Goal: Transaction & Acquisition: Subscribe to service/newsletter

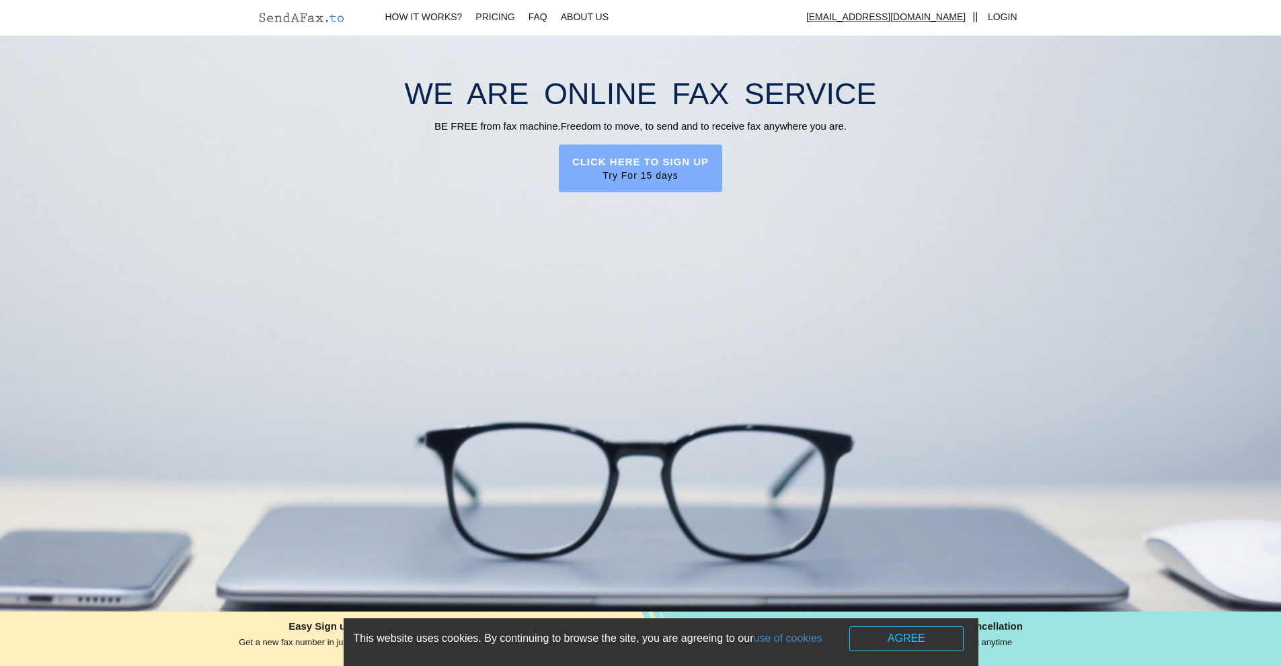
click at [680, 180] on span "Try For 15 days" at bounding box center [640, 175] width 137 height 13
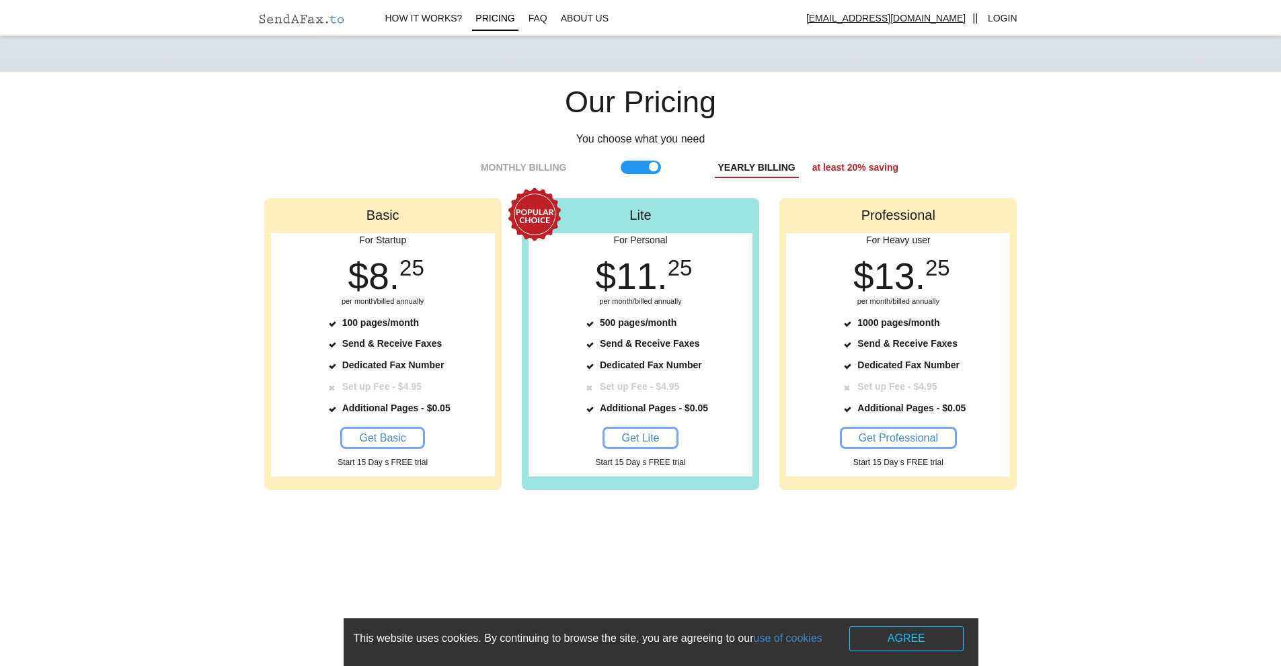
scroll to position [1301, 0]
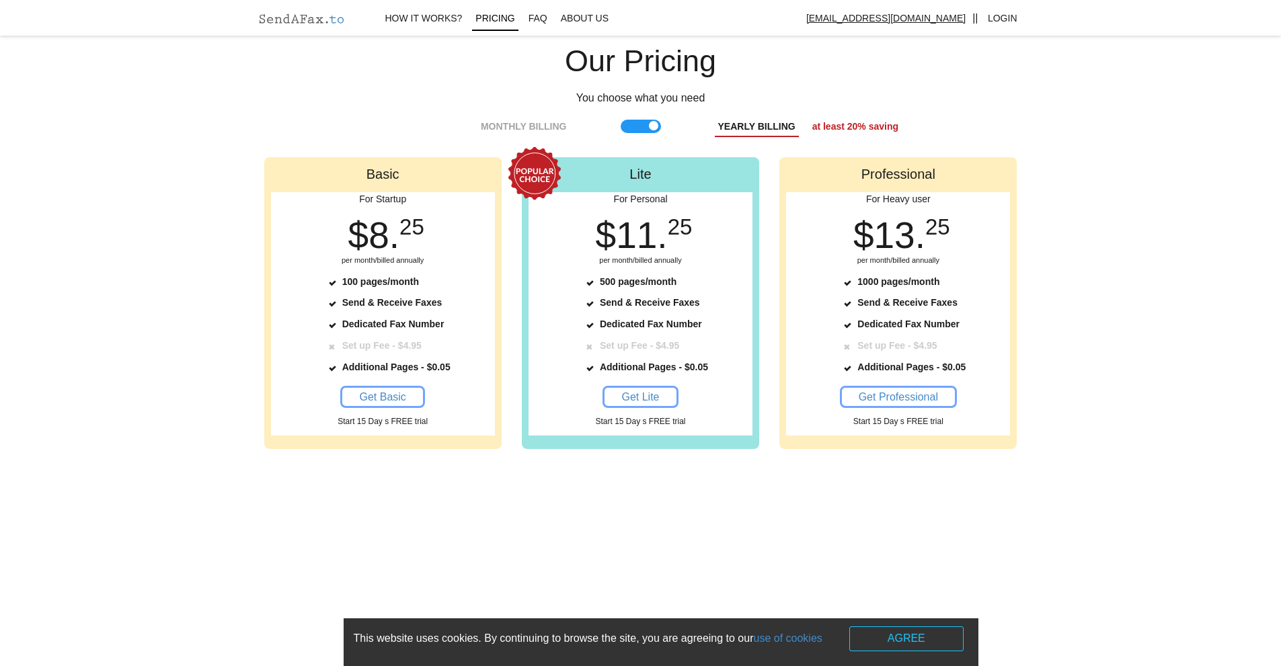
click at [352, 319] on span "Dedicated Fax Number" at bounding box center [393, 324] width 102 height 11
click at [391, 389] on link "Get Basic" at bounding box center [382, 397] width 84 height 22
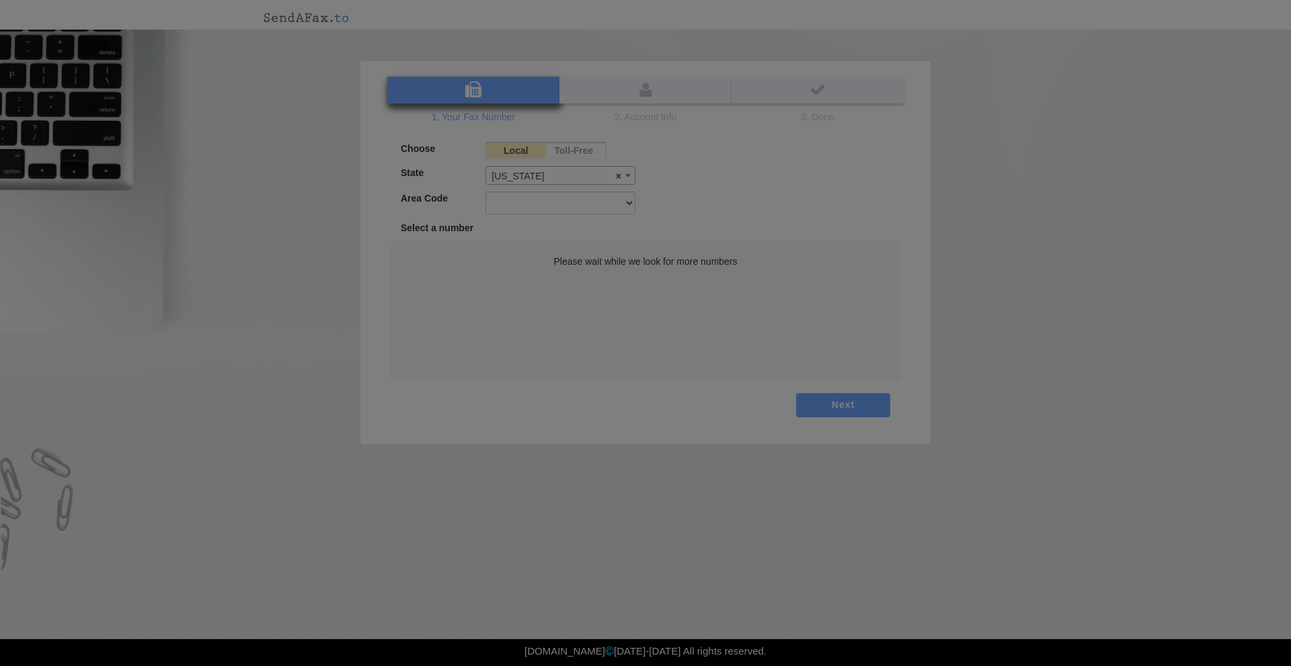
select select "NV"
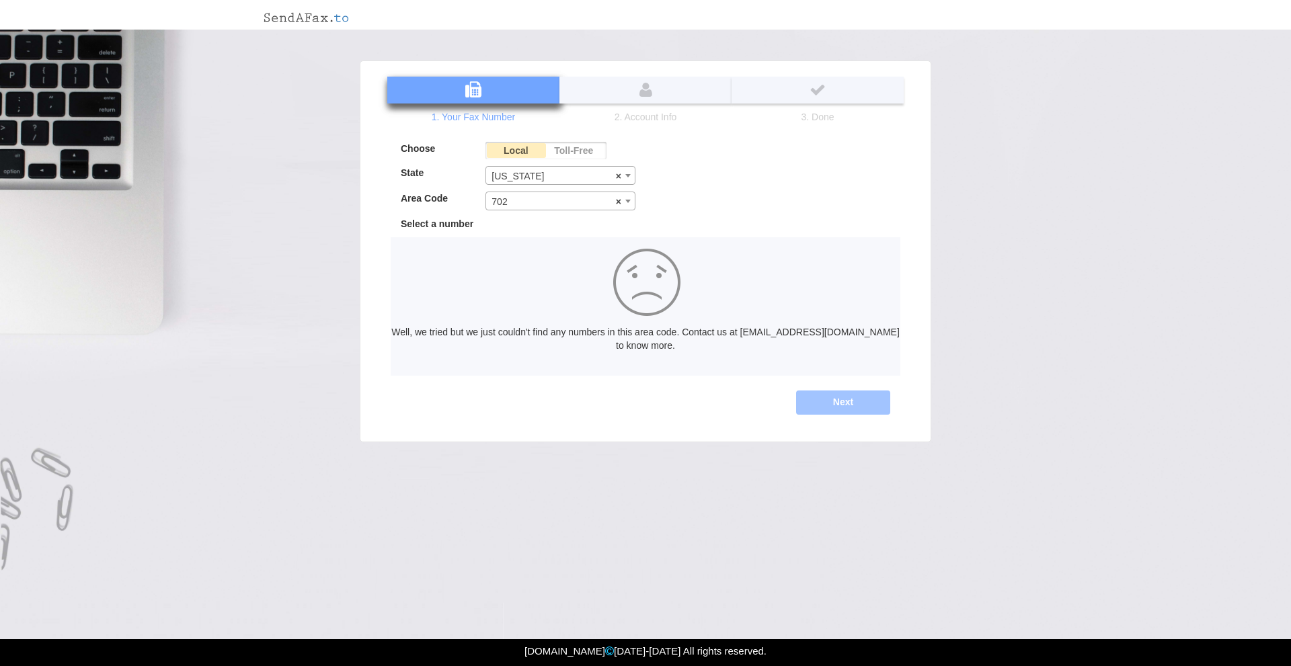
click at [613, 201] on span "× 702" at bounding box center [560, 201] width 149 height 19
click at [607, 200] on span "× 702" at bounding box center [560, 201] width 149 height 19
select select "775"
click at [584, 149] on label "Toll-Free" at bounding box center [574, 150] width 59 height 17
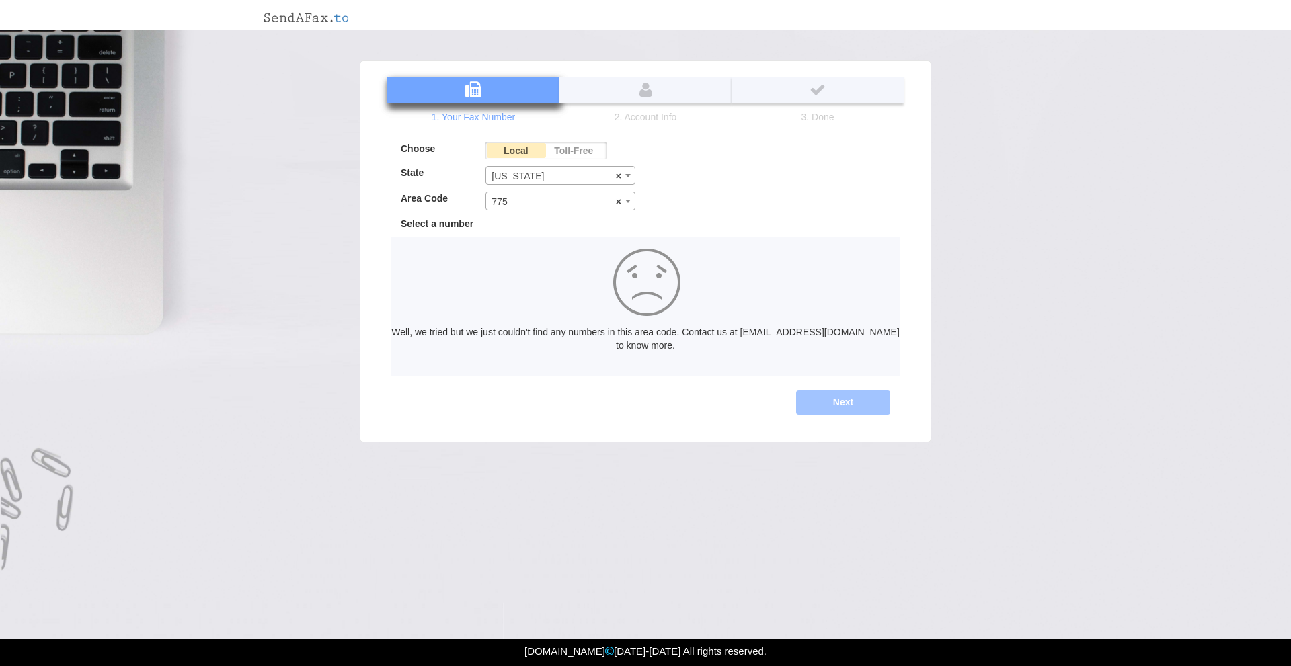
click at [0, 0] on input "Toll-Free" at bounding box center [0, 0] width 0 height 0
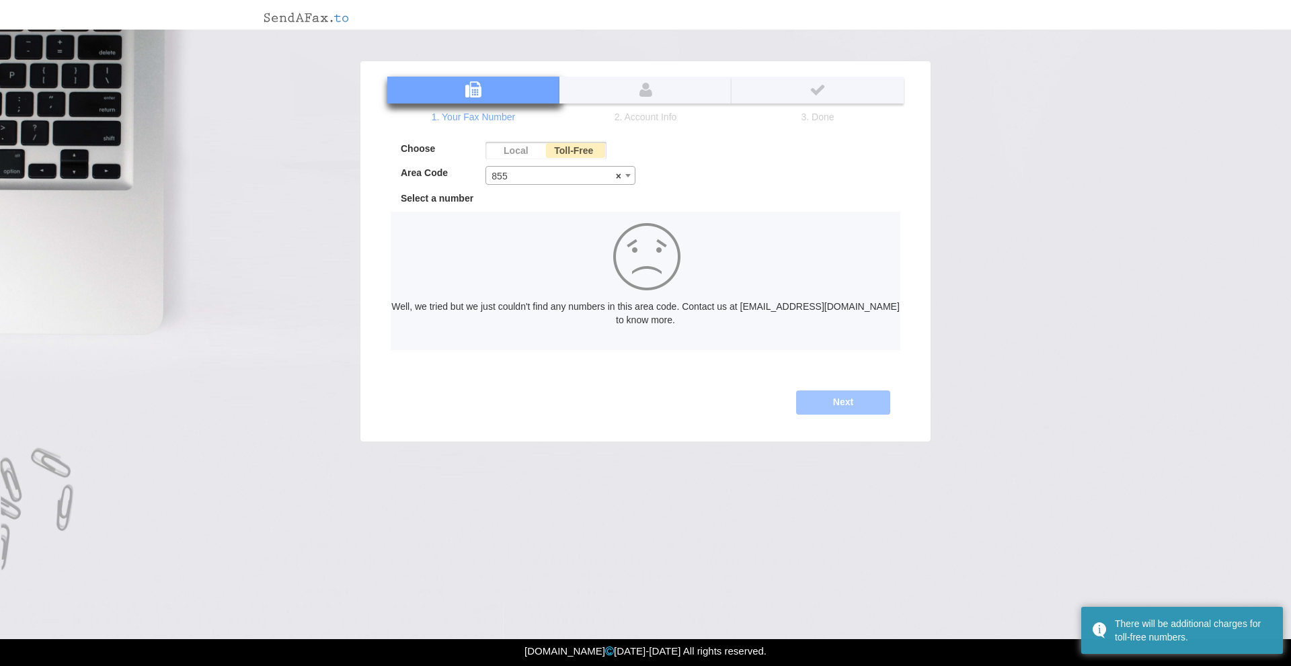
click at [579, 174] on span "× 855" at bounding box center [560, 176] width 149 height 19
click at [685, 174] on div "Choose Local Toll-Free State Alabama Alaska Anguilla Arizona Arkansas Californi…" at bounding box center [646, 249] width 510 height 215
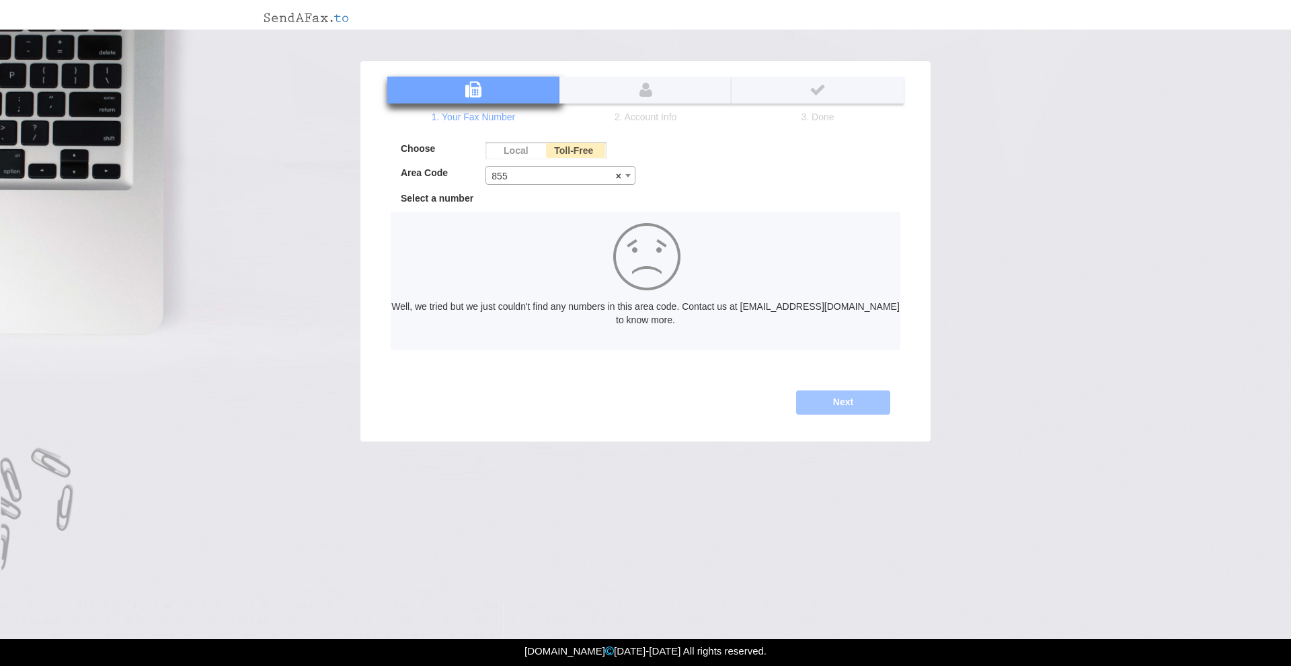
click at [537, 145] on label "Local" at bounding box center [515, 150] width 59 height 17
click at [0, 0] on input "Local" at bounding box center [0, 0] width 0 height 0
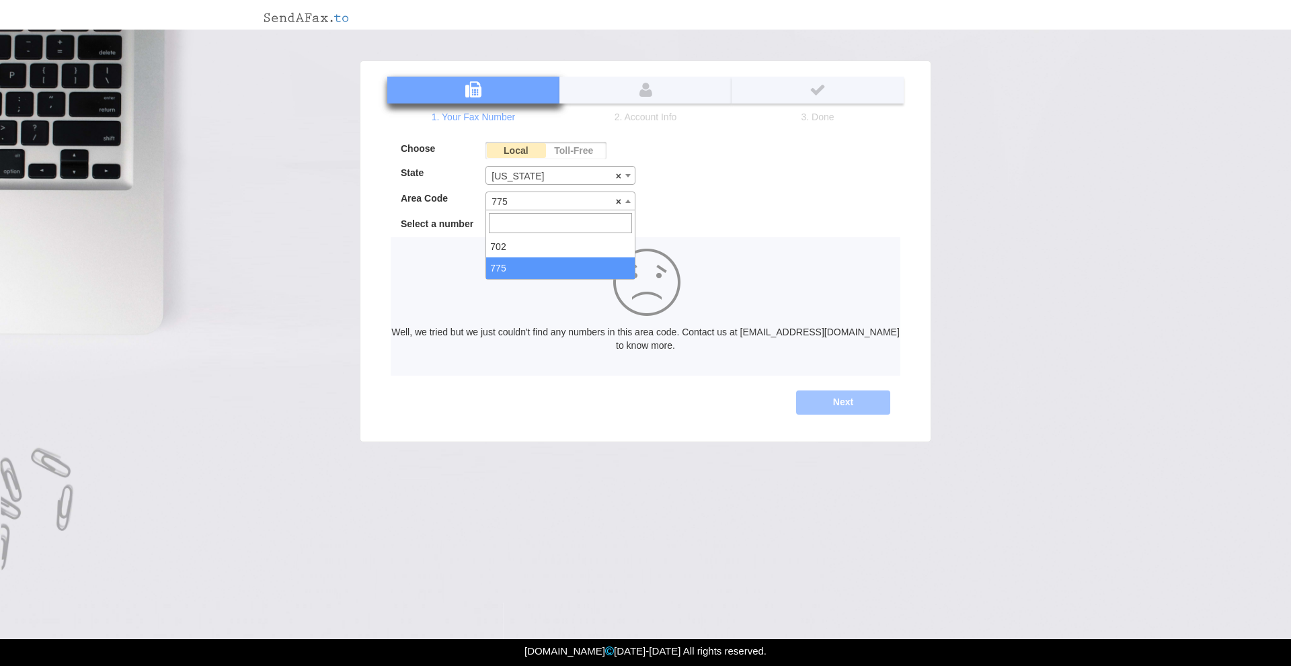
click at [531, 196] on span "× 775" at bounding box center [560, 201] width 149 height 19
type input "2501652"
click at [703, 210] on div "Choose Local Toll-Free State Alabama Alaska Anguilla Arizona Arkansas Californi…" at bounding box center [646, 262] width 510 height 241
click at [569, 194] on span "× 775" at bounding box center [560, 201] width 149 height 19
click at [536, 229] on input "search" at bounding box center [560, 223] width 143 height 20
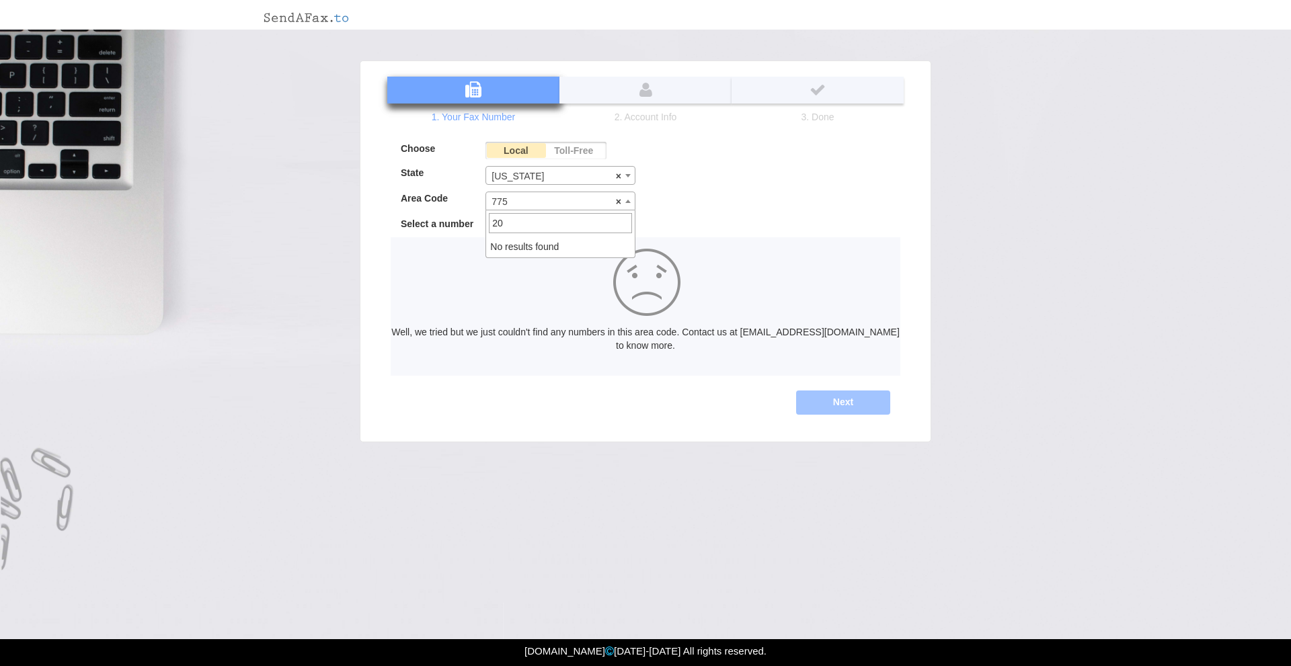
type input "2"
type input "7752501652"
click at [565, 203] on span "× 775" at bounding box center [560, 201] width 149 height 19
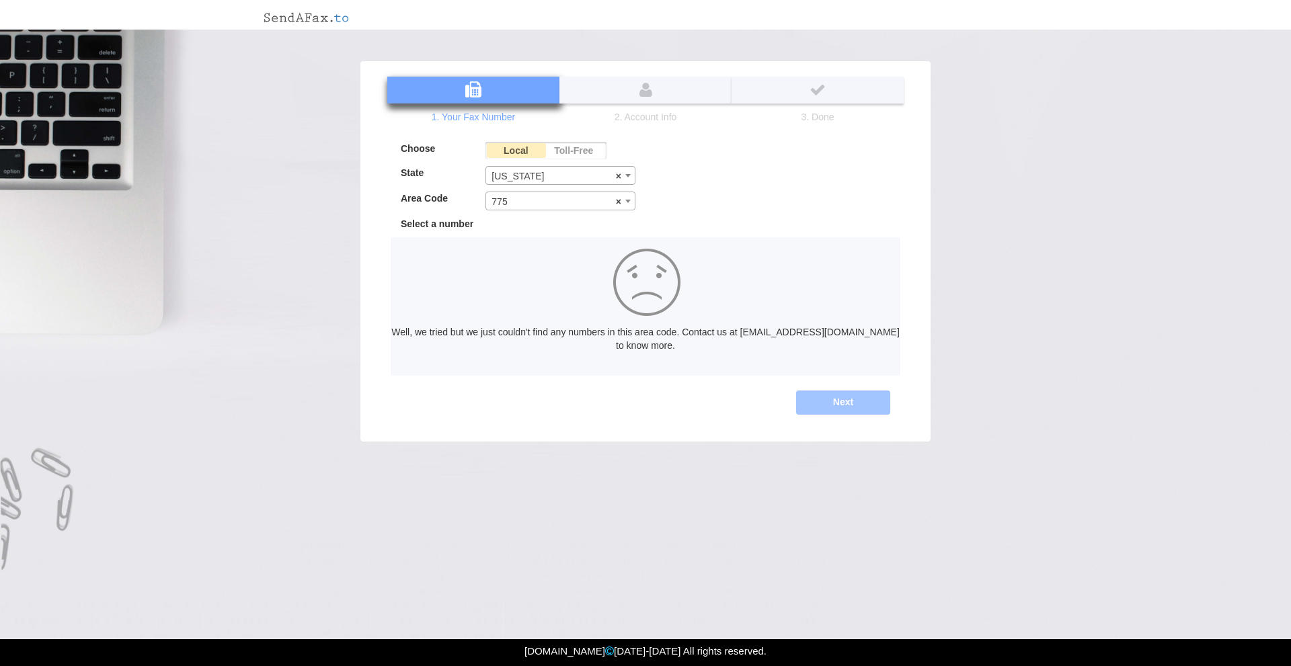
click at [644, 92] on li "2. Account Info" at bounding box center [645, 98] width 172 height 47
click at [613, 178] on span "× Nevada" at bounding box center [560, 176] width 149 height 19
click at [566, 187] on span at bounding box center [560, 198] width 149 height 26
click at [701, 200] on div "Choose Local Toll-Free State Alabama Alaska Anguilla Arizona Arkansas Californi…" at bounding box center [646, 262] width 510 height 241
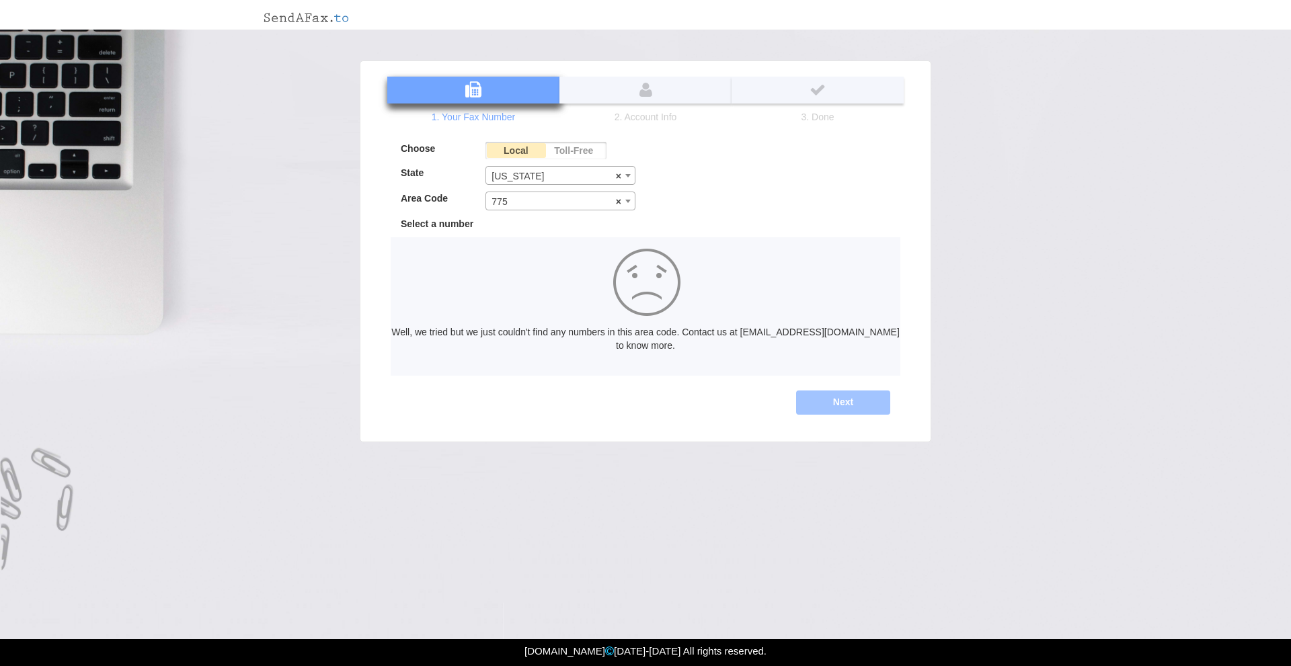
click at [622, 206] on span at bounding box center [627, 200] width 13 height 17
select select "702"
click at [577, 147] on label "Toll-Free" at bounding box center [574, 150] width 59 height 17
click at [0, 0] on input "Toll-Free" at bounding box center [0, 0] width 0 height 0
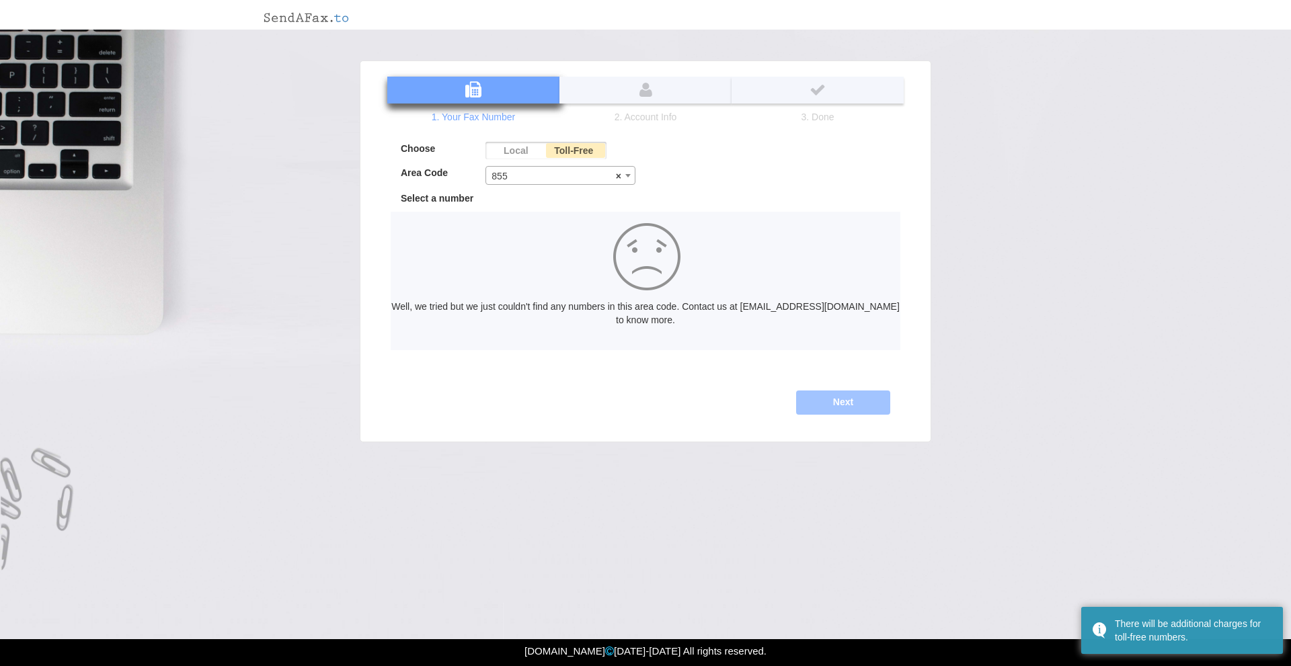
click at [590, 180] on span "× 855" at bounding box center [560, 176] width 149 height 19
click at [559, 173] on span "× 888" at bounding box center [560, 176] width 149 height 19
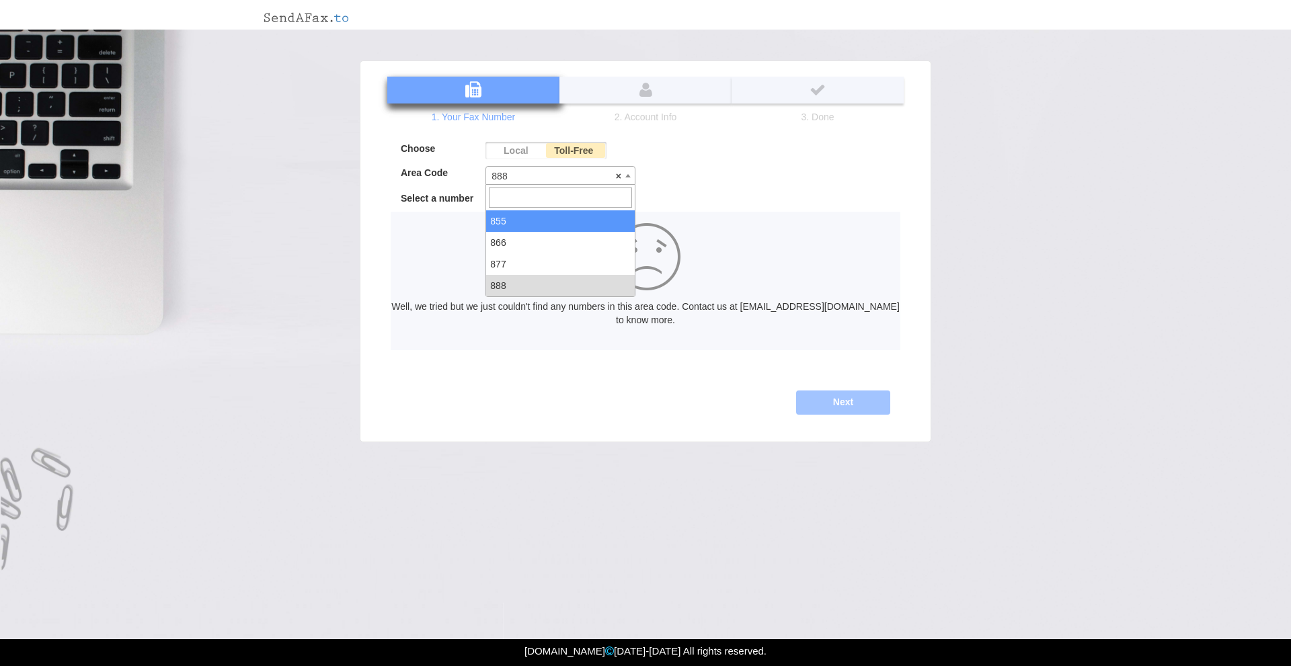
select select "855"
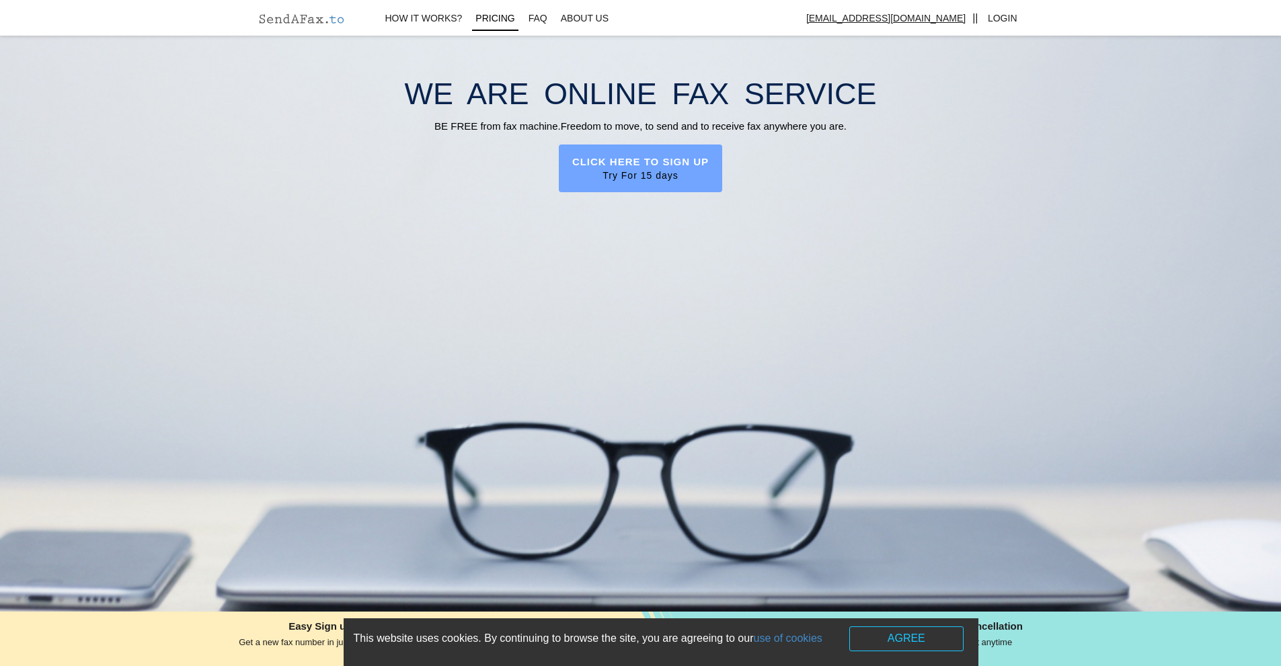
scroll to position [1301, 0]
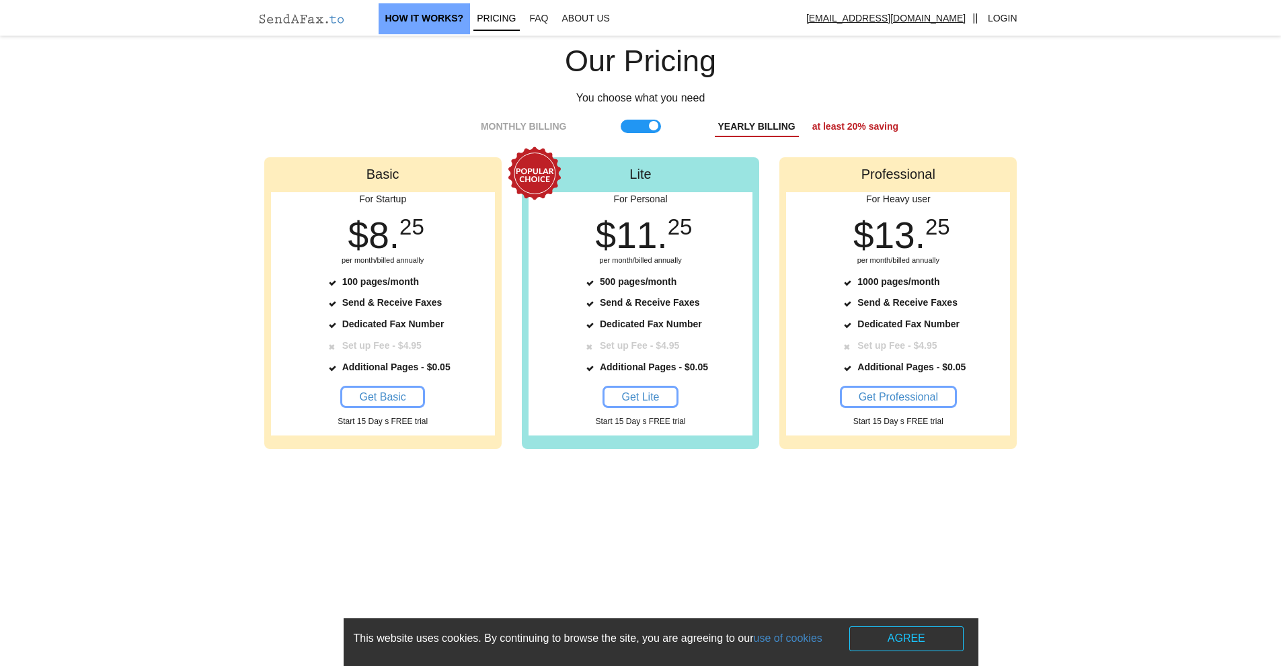
click at [449, 23] on link "How It works?" at bounding box center [425, 18] width 92 height 31
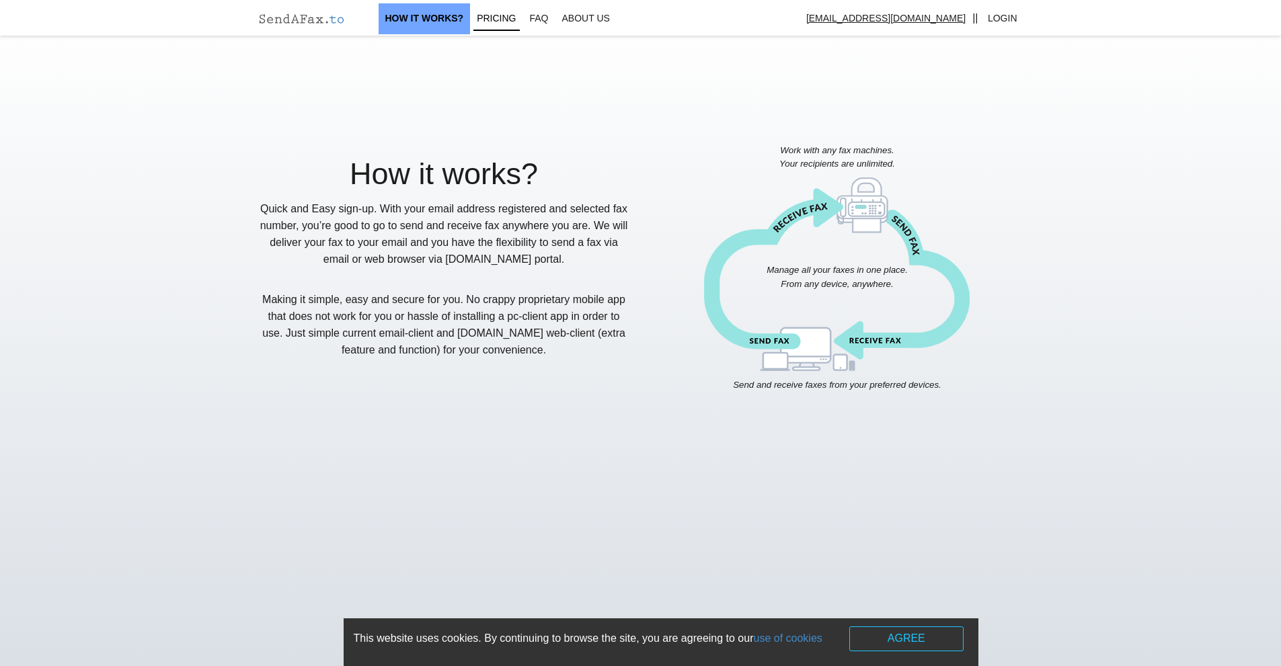
scroll to position [635, 0]
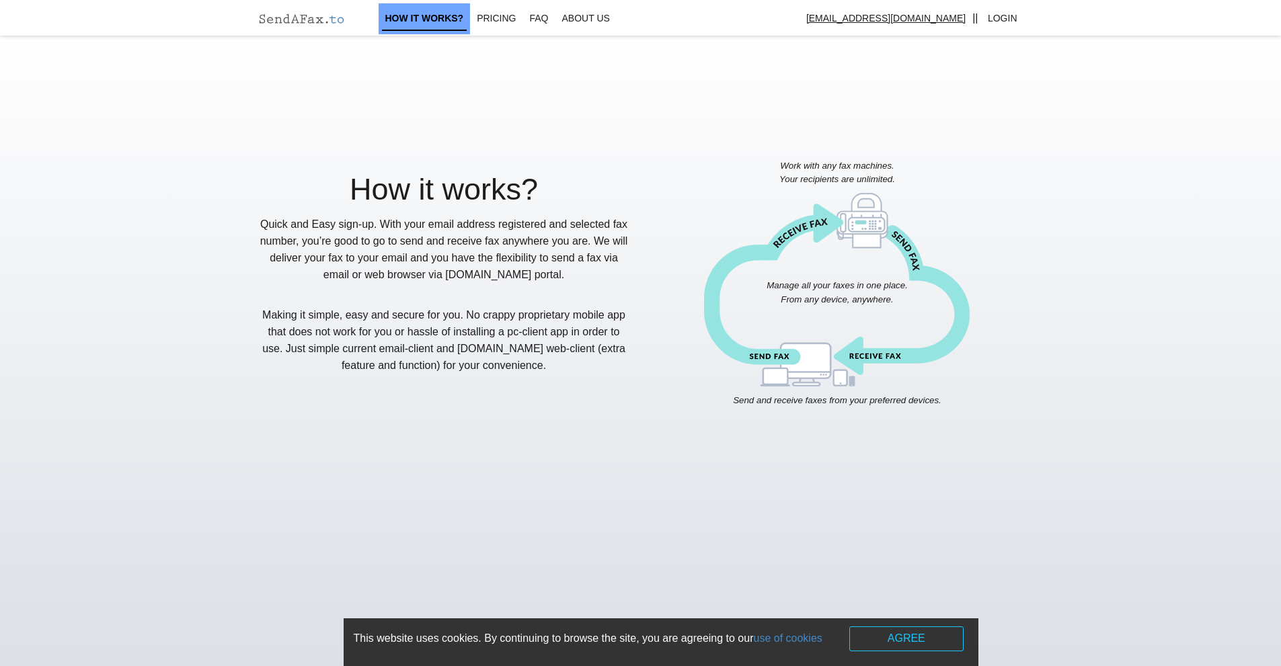
click at [453, 16] on link "How It works?" at bounding box center [425, 18] width 92 height 31
